Goal: Task Accomplishment & Management: Manage account settings

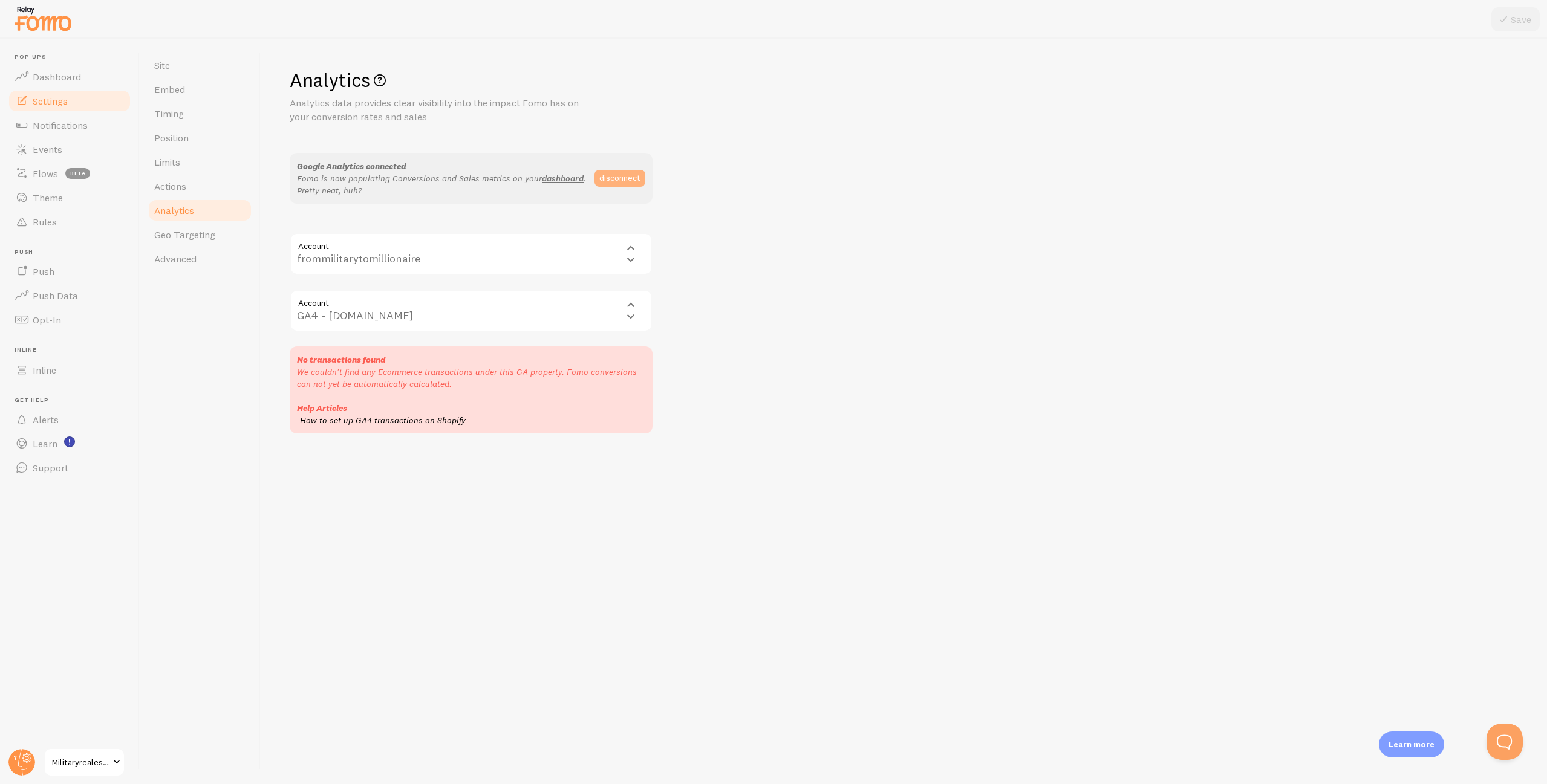
click at [615, 179] on button "disconnect" at bounding box center [620, 178] width 51 height 17
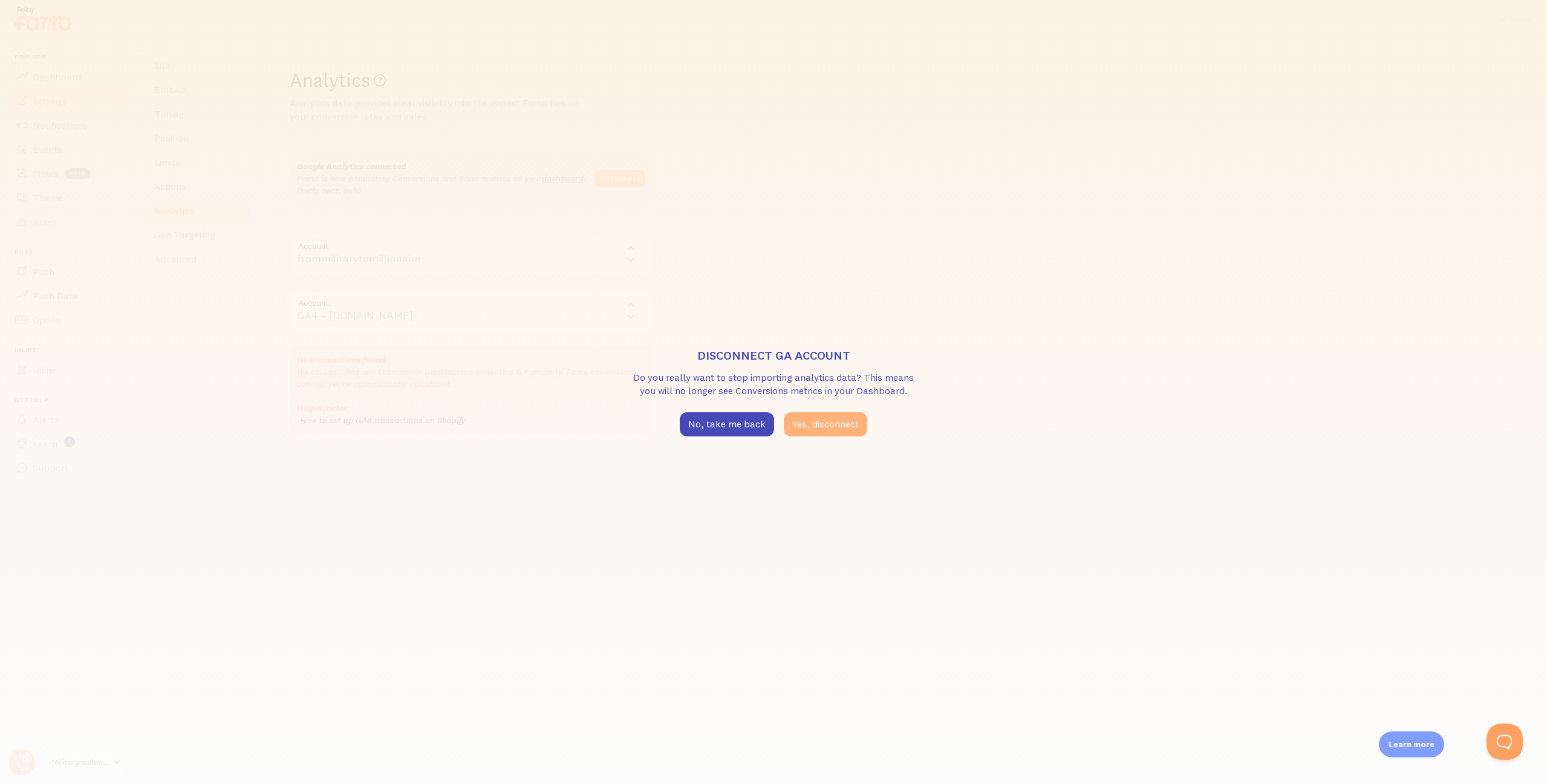
click at [815, 428] on button "Yes, disconnect" at bounding box center [825, 425] width 84 height 24
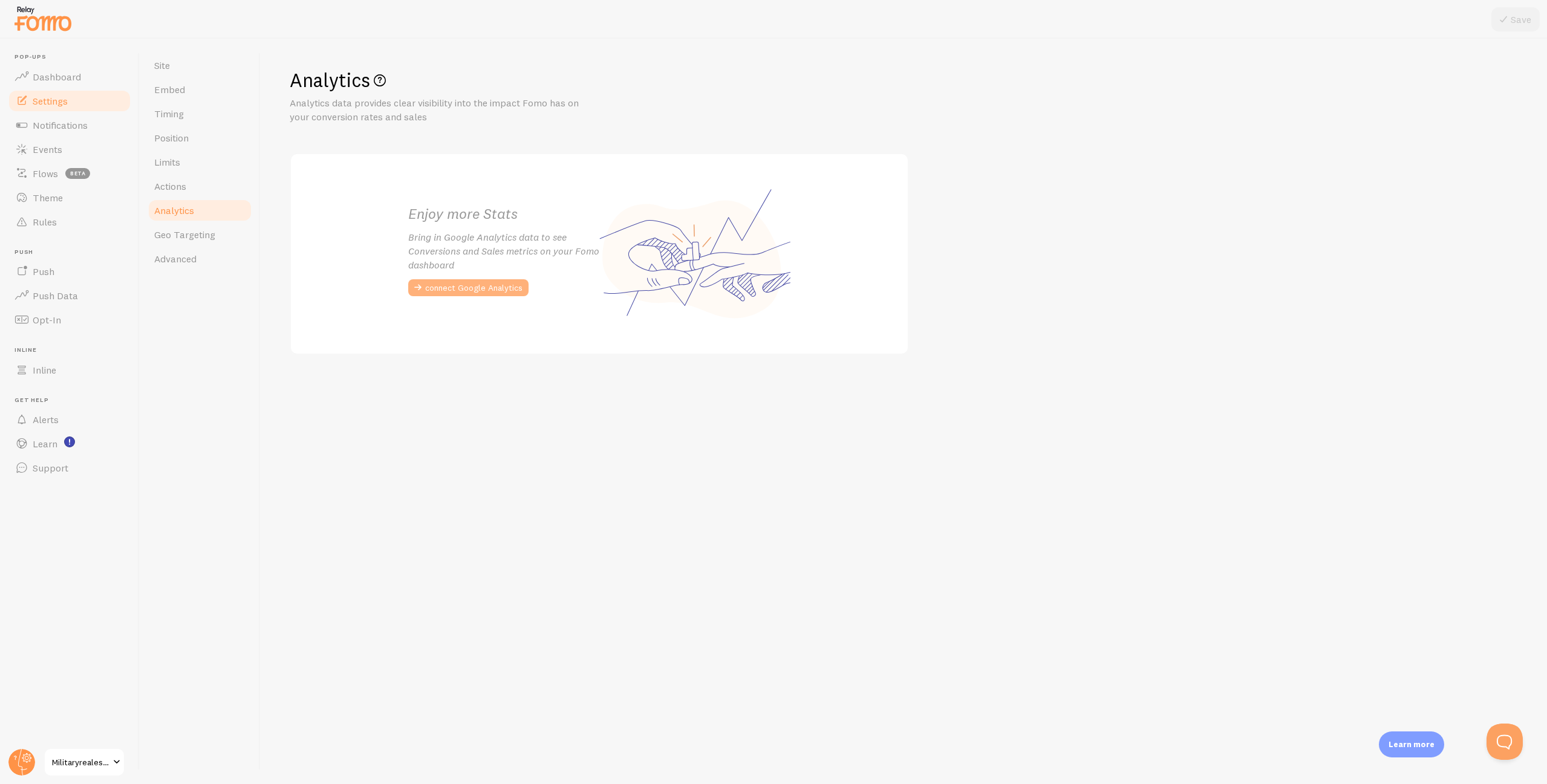
click at [473, 287] on button "connect Google Analytics" at bounding box center [468, 287] width 121 height 17
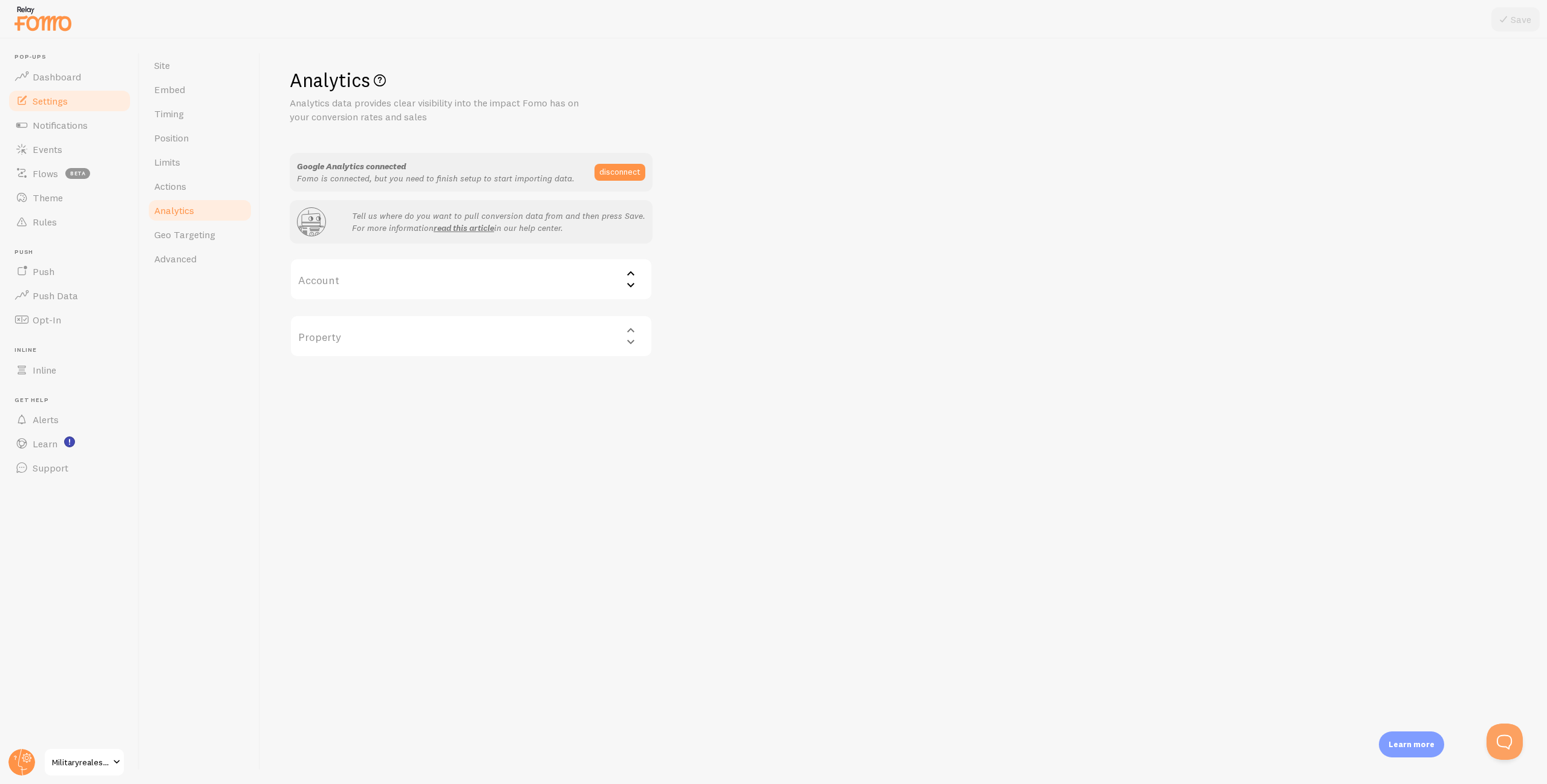
click at [506, 289] on label "Account" at bounding box center [471, 279] width 363 height 42
click at [410, 313] on li "frommilitarytomillionaire" at bounding box center [471, 318] width 360 height 21
click at [487, 333] on label "Property" at bounding box center [471, 336] width 363 height 42
click at [467, 278] on div "frommilitarytomillionaire" at bounding box center [471, 279] width 363 height 42
click at [427, 331] on li "Military to Millionaire" at bounding box center [471, 338] width 360 height 21
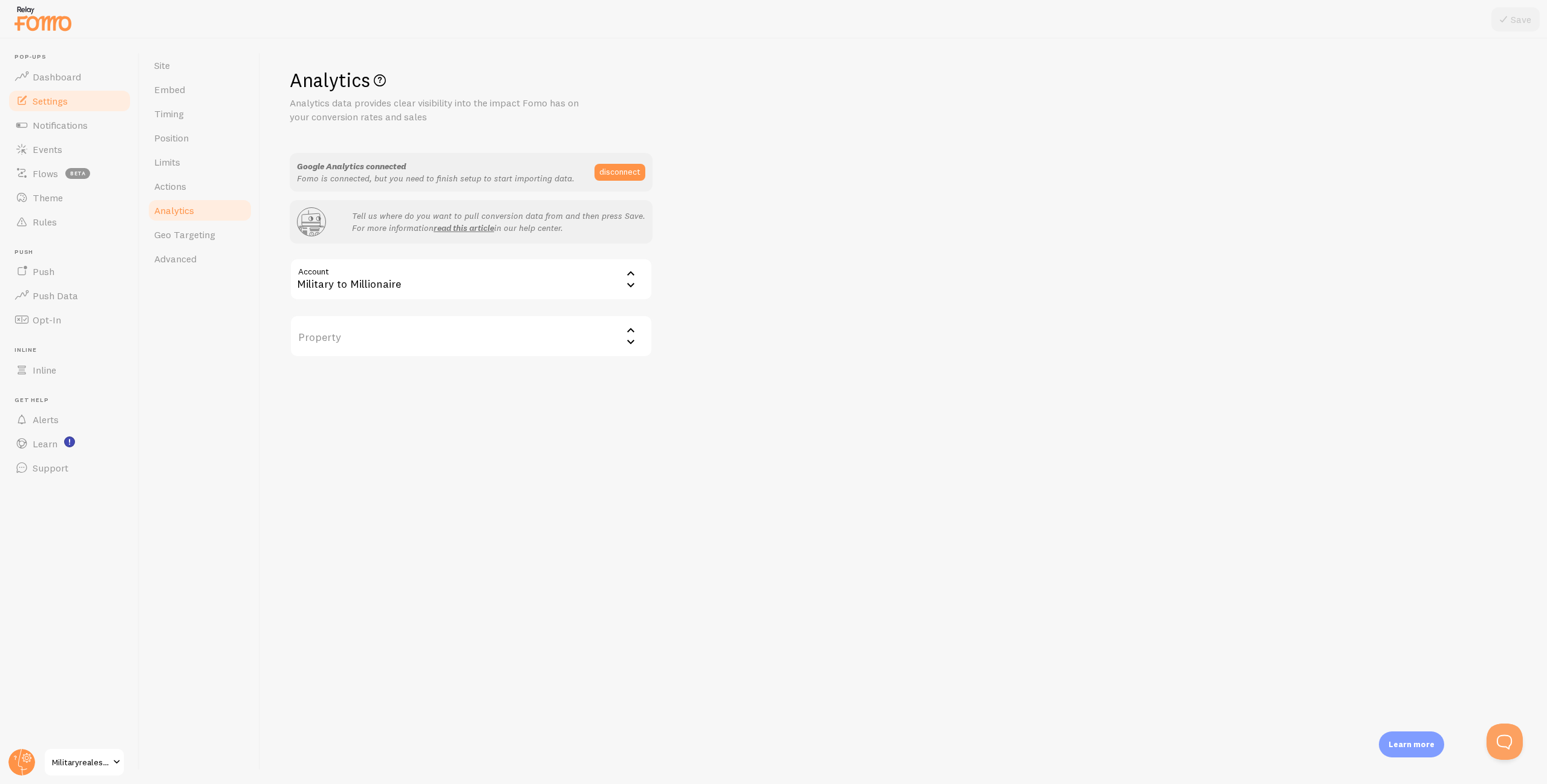
click at [443, 340] on label "Property" at bounding box center [471, 336] width 363 height 42
click at [448, 289] on div "Military to Millionaire" at bounding box center [471, 279] width 363 height 42
click at [427, 319] on li "frommilitarytomillionaire" at bounding box center [471, 318] width 360 height 21
click at [462, 325] on label "Property" at bounding box center [471, 336] width 363 height 42
click at [418, 374] on li "GA4 - [DOMAIN_NAME]" at bounding box center [471, 375] width 360 height 21
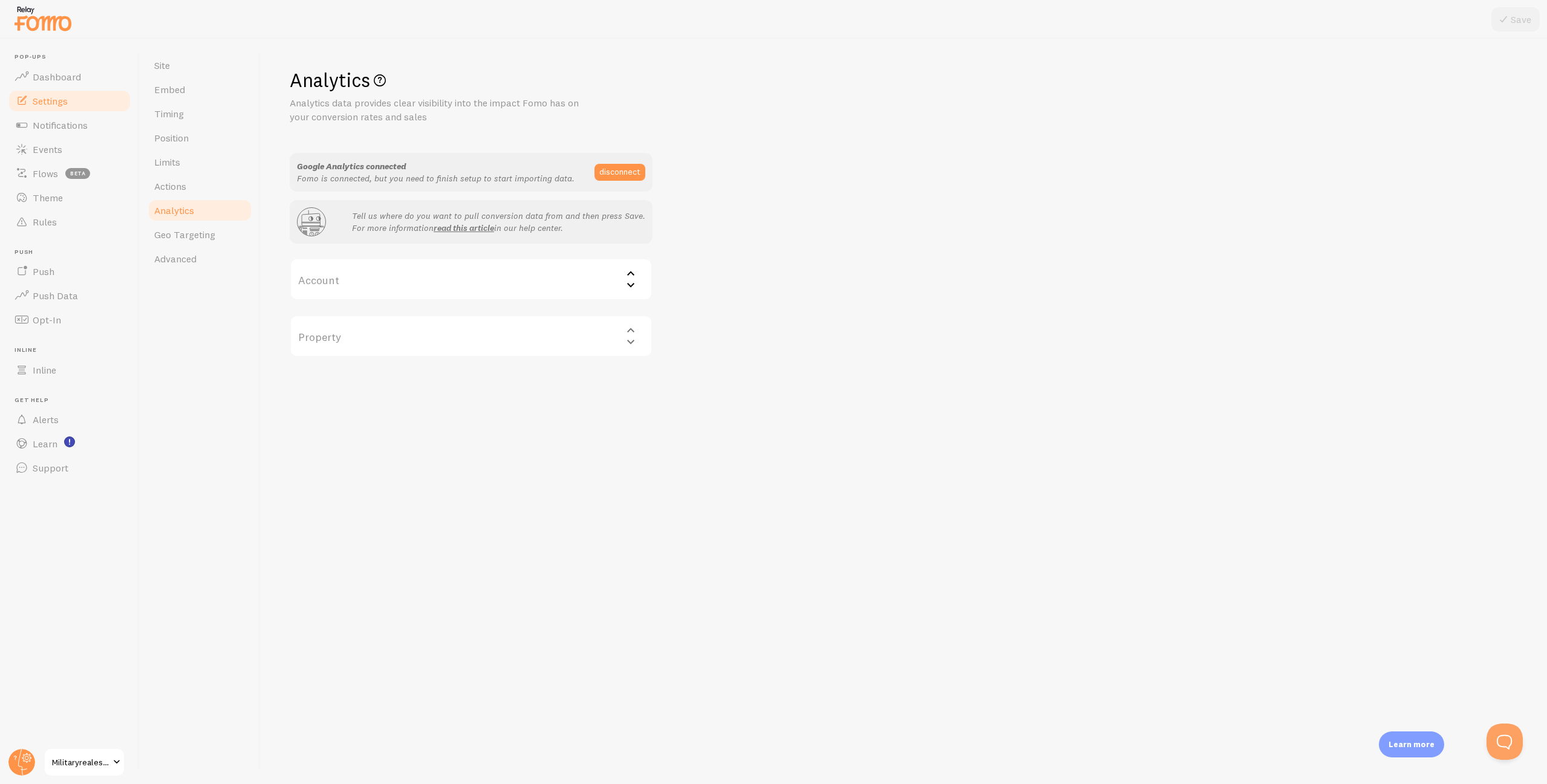
click at [393, 277] on label "Account" at bounding box center [471, 279] width 363 height 42
click at [381, 312] on li "frommilitarytomillionaire" at bounding box center [471, 318] width 360 height 21
click at [417, 331] on label "Property" at bounding box center [471, 336] width 363 height 42
click at [397, 375] on li "GA4 - [DOMAIN_NAME]" at bounding box center [471, 375] width 360 height 21
click at [1504, 31] on div at bounding box center [774, 19] width 1547 height 39
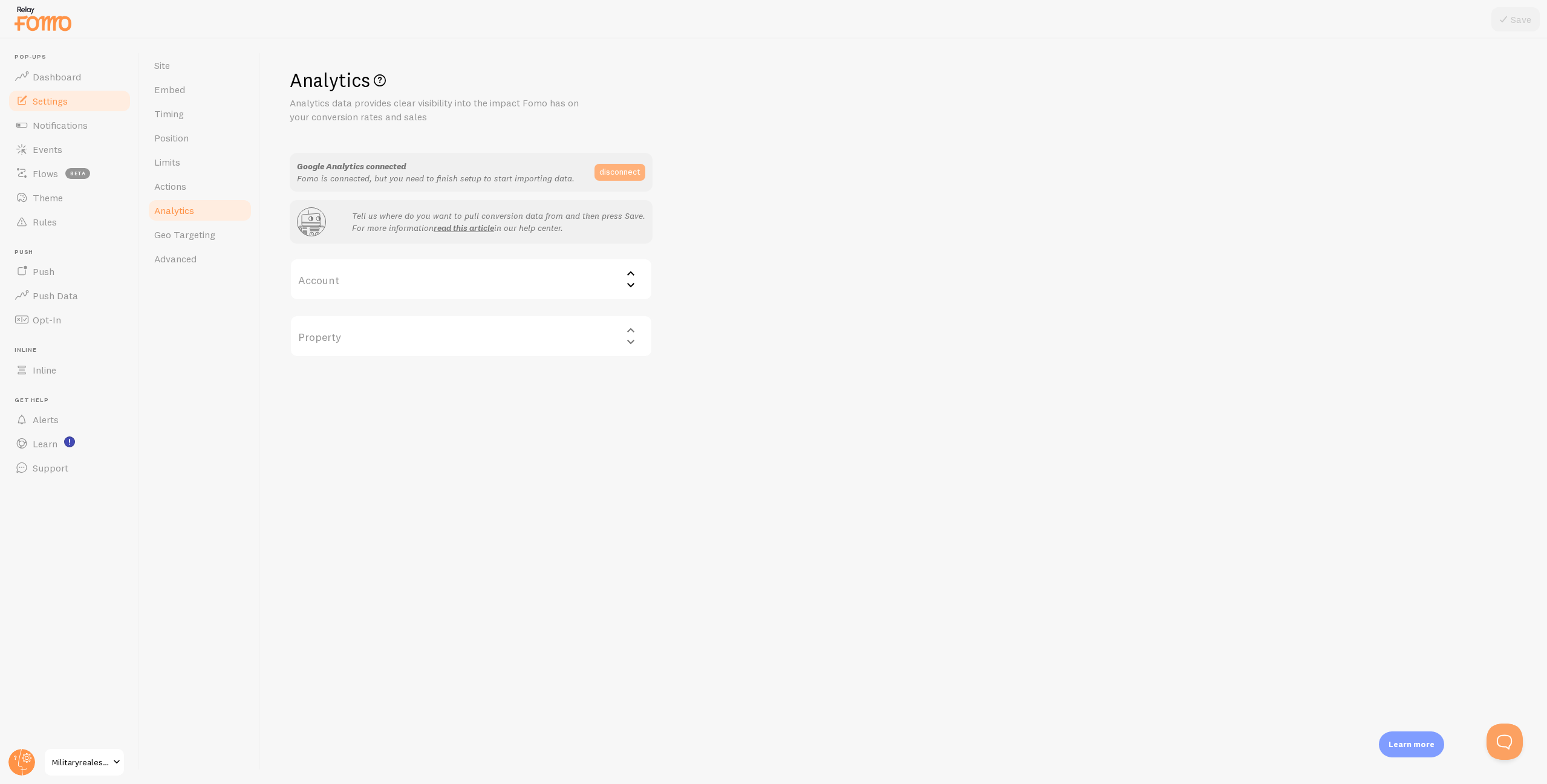
click at [627, 170] on button "disconnect" at bounding box center [620, 172] width 51 height 17
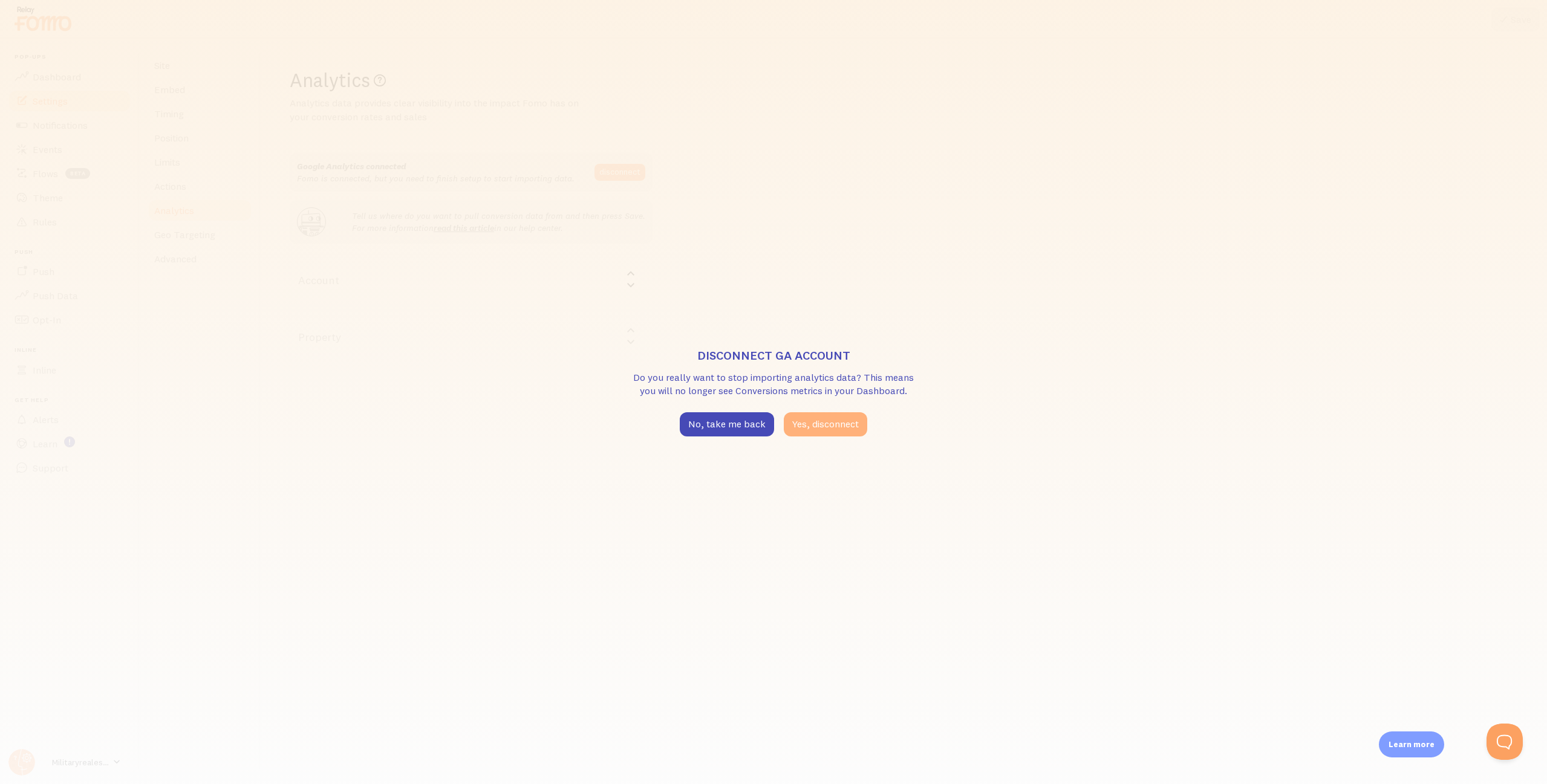
click at [804, 421] on button "Yes, disconnect" at bounding box center [825, 425] width 84 height 24
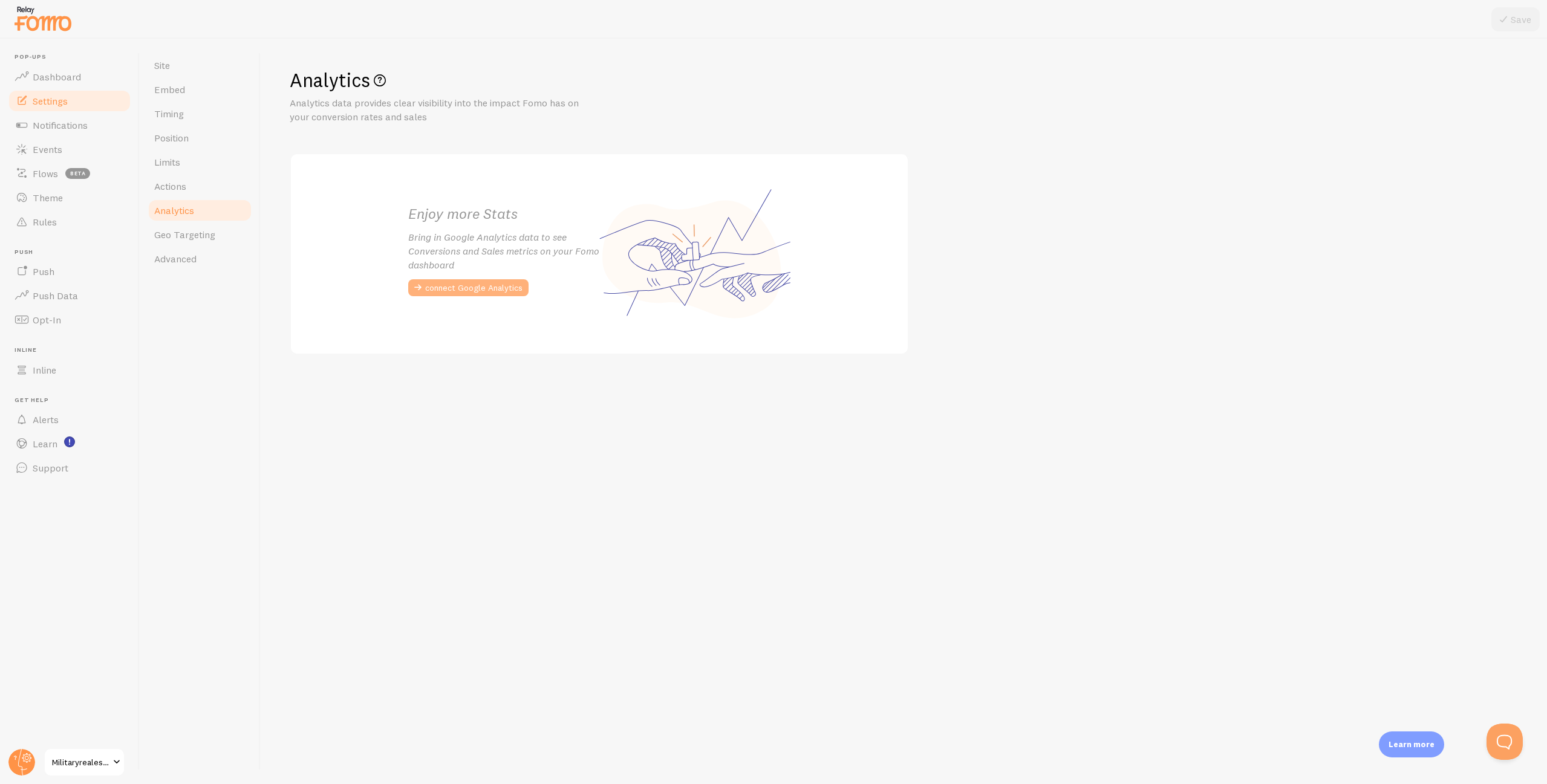
click at [440, 284] on button "connect Google Analytics" at bounding box center [468, 287] width 121 height 17
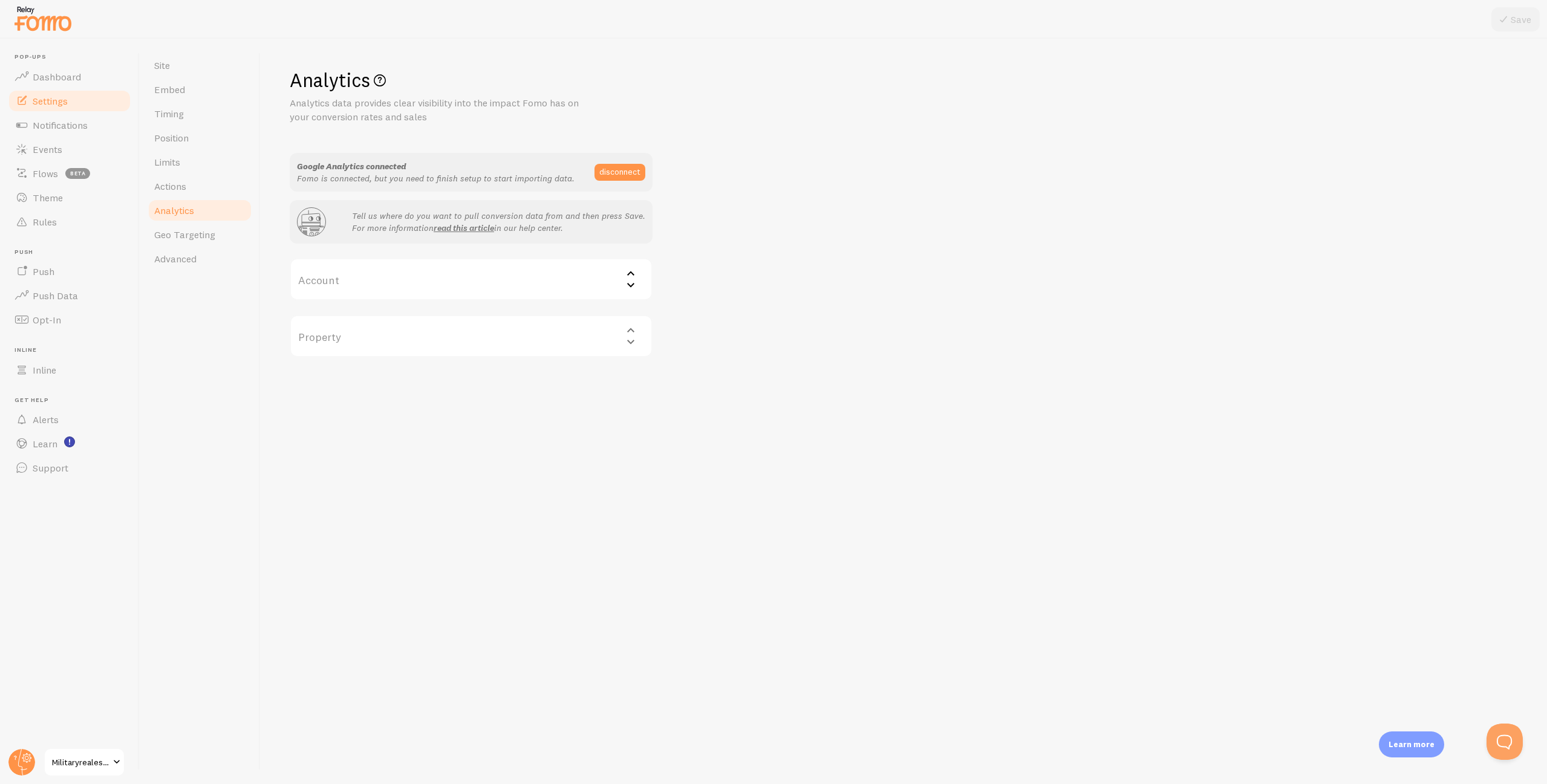
click at [464, 284] on label "Account" at bounding box center [471, 279] width 363 height 42
click at [451, 311] on li "frommilitarytomillionaire" at bounding box center [471, 318] width 360 height 21
click at [437, 327] on label "Property" at bounding box center [471, 336] width 363 height 42
click at [426, 374] on li "GA4 - [DOMAIN_NAME]" at bounding box center [471, 375] width 360 height 21
click at [998, 262] on div "Analytics Analytics data provides clear visibility into the impact Fomo has on …" at bounding box center [904, 212] width 1228 height 289
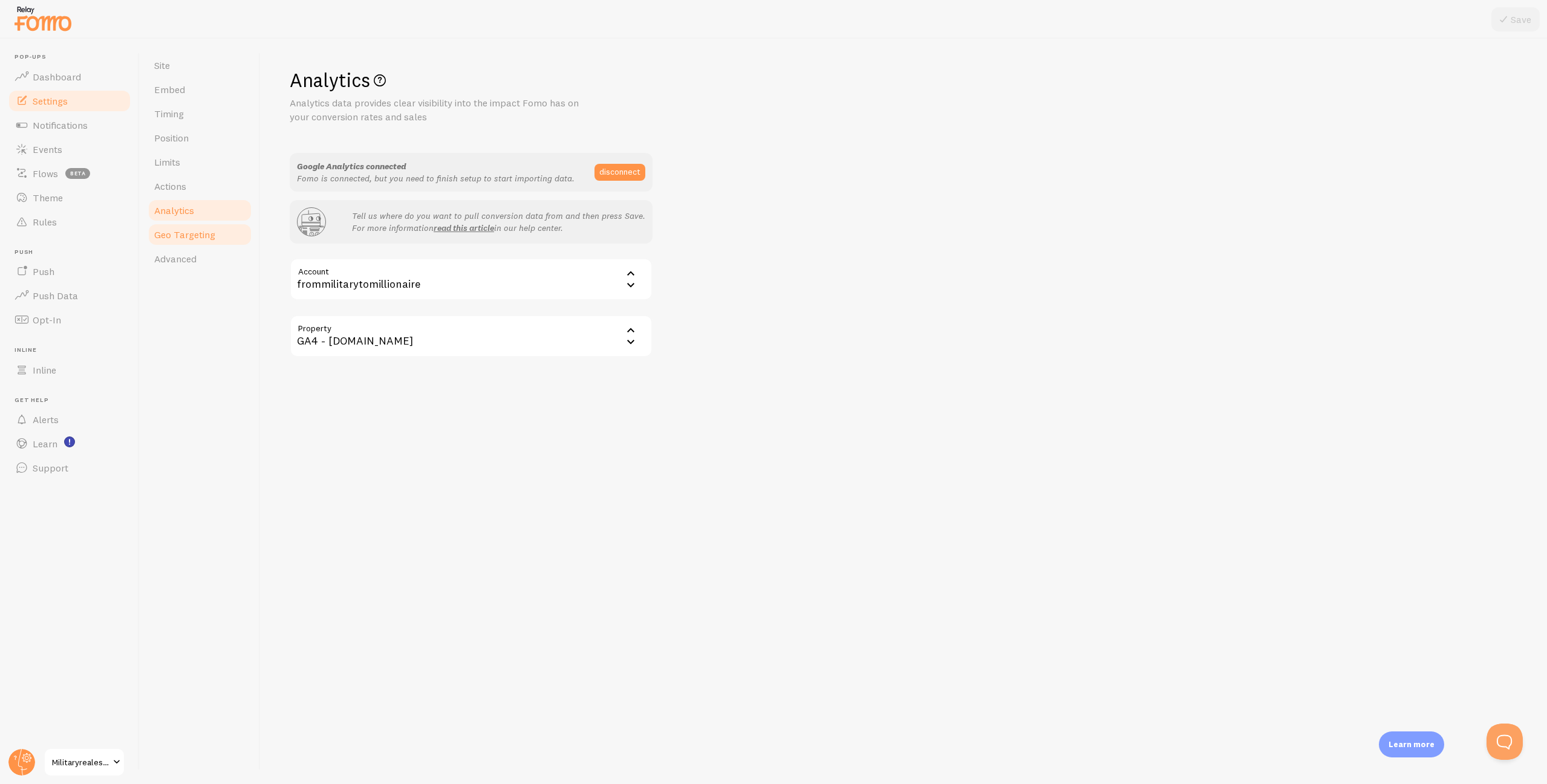
click at [155, 238] on span "Geo Targeting" at bounding box center [185, 235] width 61 height 12
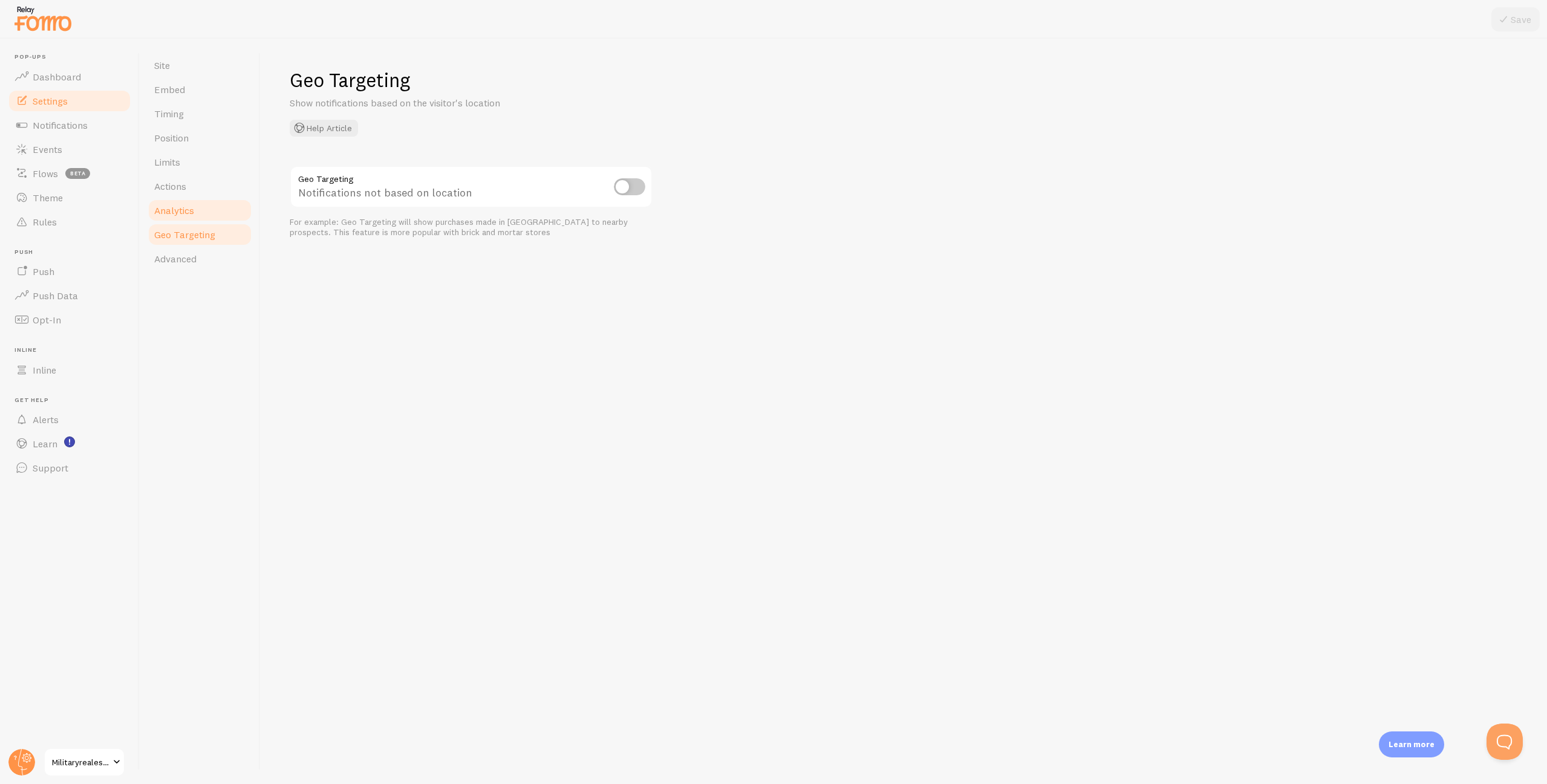
click at [177, 210] on span "Analytics" at bounding box center [174, 210] width 40 height 12
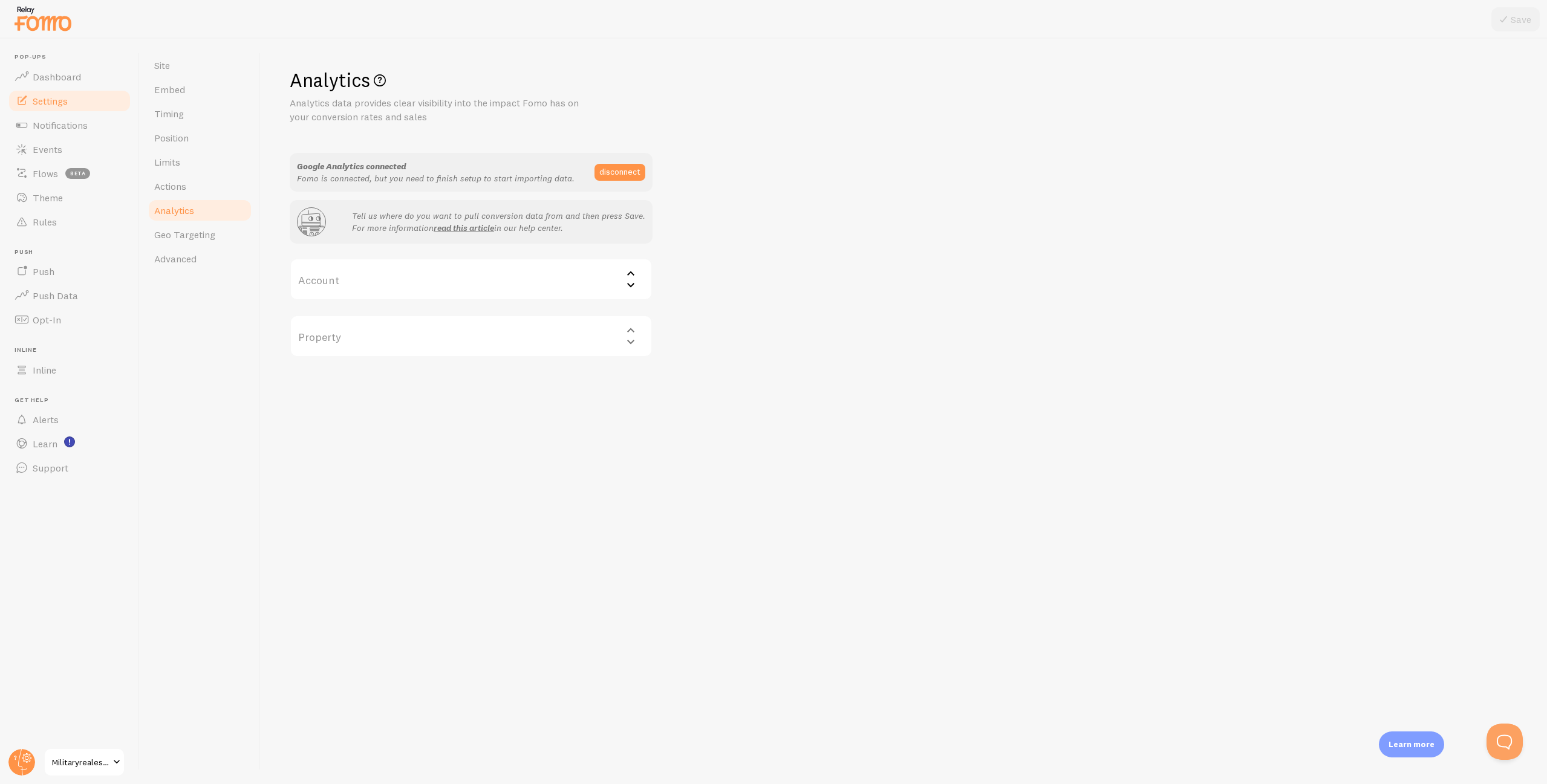
click at [356, 288] on label "Account" at bounding box center [471, 279] width 363 height 42
click at [362, 317] on li "frommilitarytomillionaire" at bounding box center [471, 318] width 360 height 21
click at [364, 319] on label "Property" at bounding box center [471, 336] width 363 height 42
click at [367, 331] on div "Select property" at bounding box center [471, 336] width 363 height 42
click at [370, 335] on label "Property" at bounding box center [471, 336] width 363 height 42
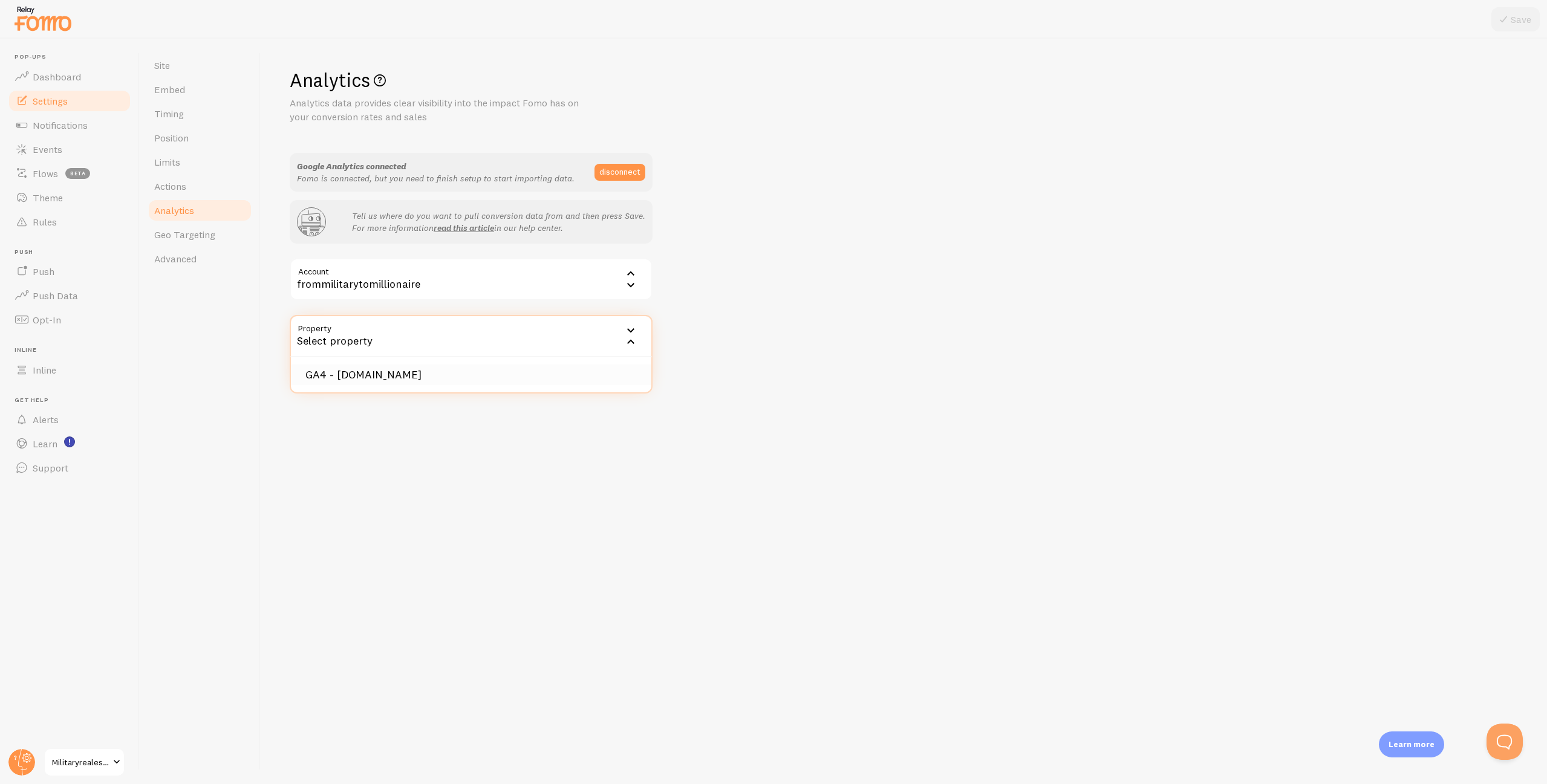
click at [367, 367] on li "GA4 - [DOMAIN_NAME]" at bounding box center [471, 375] width 360 height 21
drag, startPoint x: 1018, startPoint y: 370, endPoint x: 1024, endPoint y: 364, distance: 8.5
click at [1024, 364] on div "Analytics Analytics data provides clear visibility into the impact Fomo has on …" at bounding box center [904, 411] width 1286 height 745
